Goal: Task Accomplishment & Management: Manage account settings

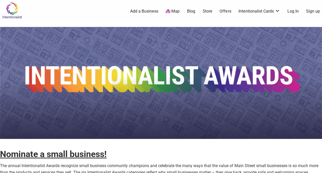
click at [289, 10] on link "Log In" at bounding box center [292, 11] width 11 height 6
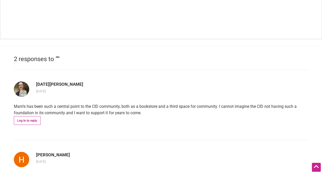
scroll to position [436, 0]
